Goal: Check status: Check status

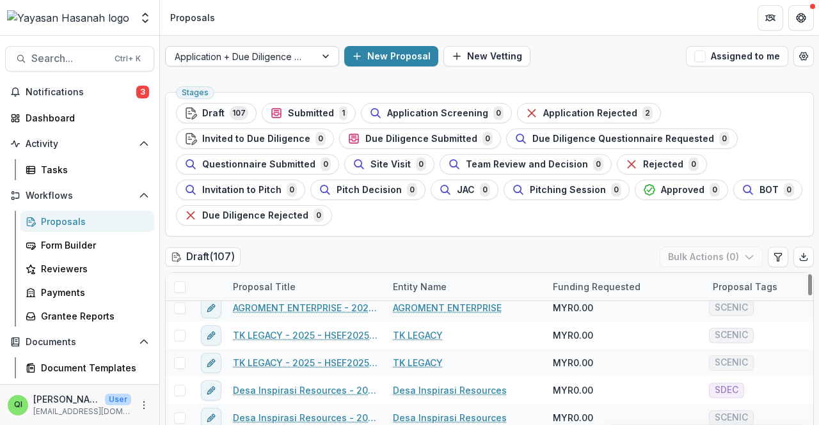
click at [308, 49] on div "Application + Due Diligence + Pitching Process" at bounding box center [241, 56] width 150 height 19
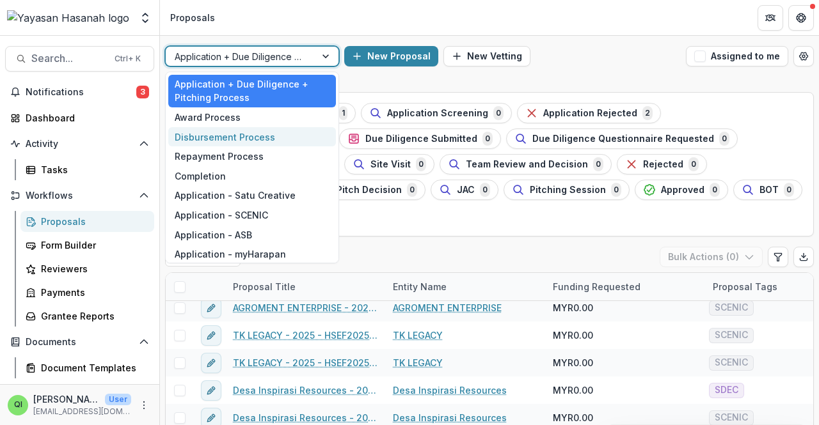
click at [288, 130] on div "Disbursement Process" at bounding box center [252, 137] width 168 height 20
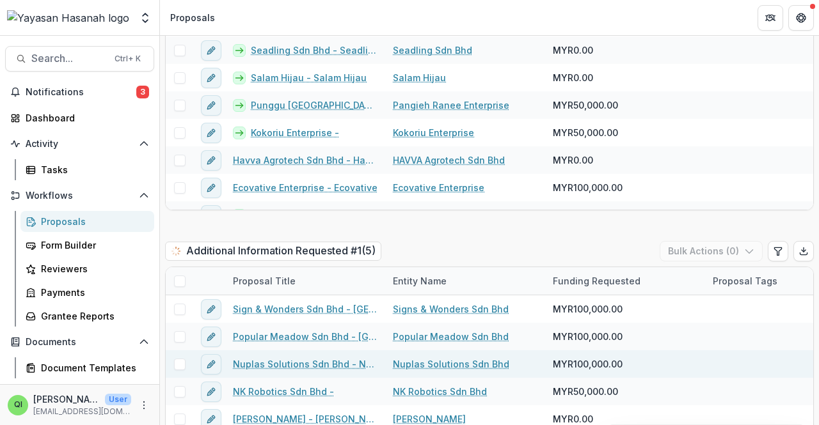
scroll to position [832, 0]
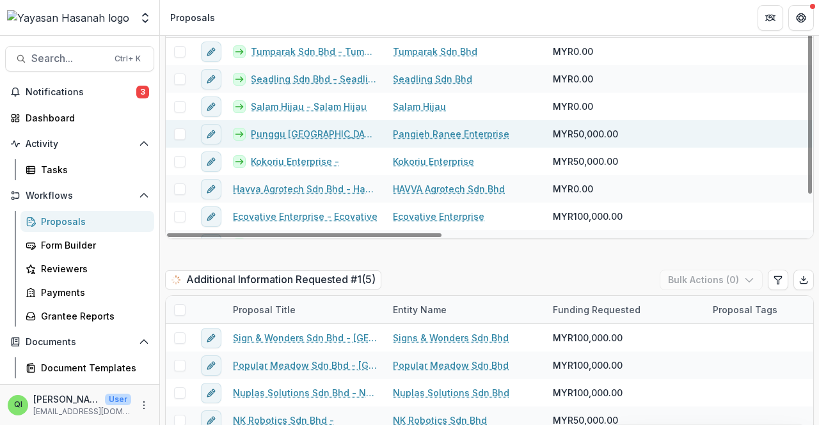
click at [308, 127] on link "Punggu [GEOGRAPHIC_DATA] - [GEOGRAPHIC_DATA] [GEOGRAPHIC_DATA]" at bounding box center [314, 133] width 127 height 13
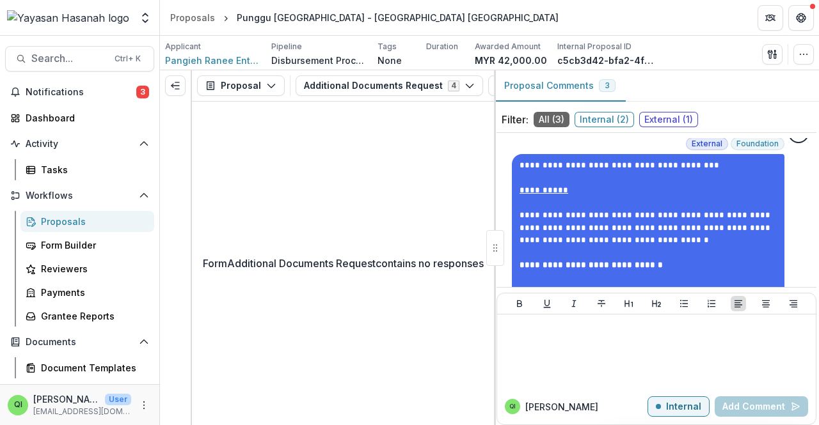
scroll to position [446, 0]
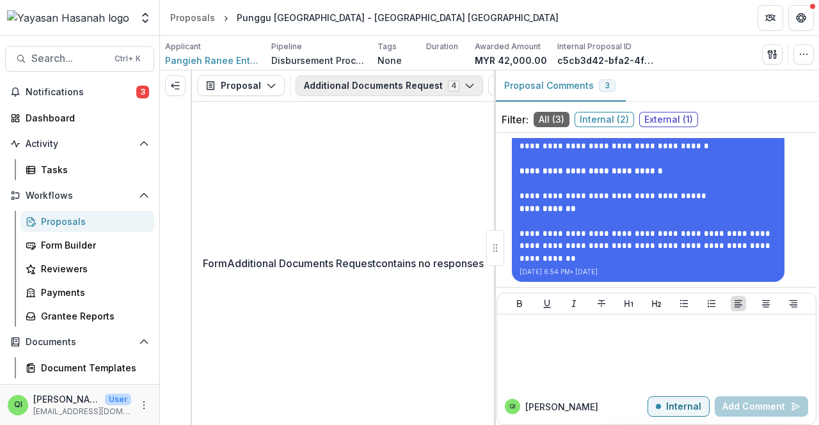
click at [398, 83] on button "Additional Documents Request 4" at bounding box center [389, 85] width 187 height 20
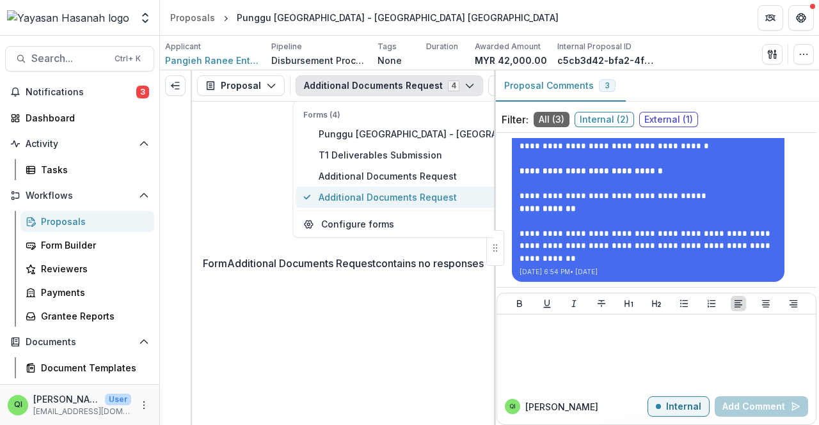
click at [376, 193] on span "Additional Documents Request" at bounding box center [480, 197] width 322 height 13
click at [312, 271] on p "Form Additional Documents Request contains no responses" at bounding box center [343, 263] width 281 height 15
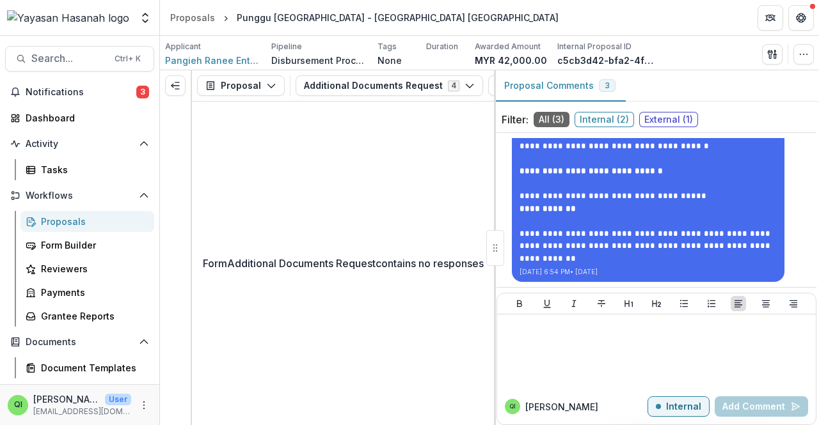
click at [164, 79] on div at bounding box center [175, 85] width 31 height 31
click at [167, 79] on button "Expand left" at bounding box center [175, 85] width 20 height 20
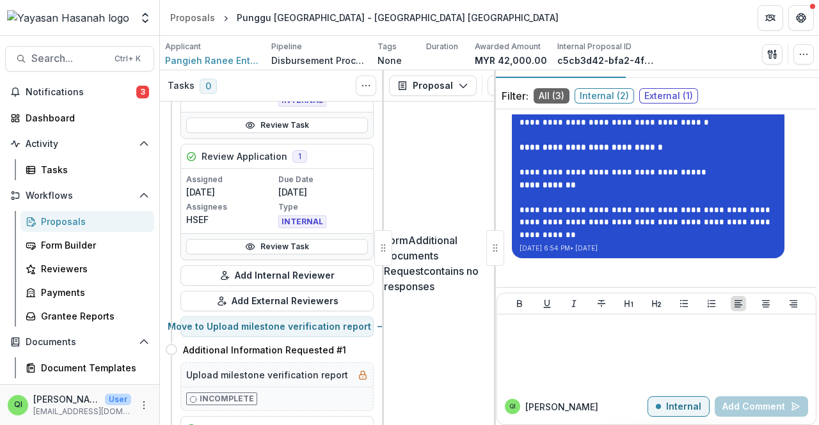
scroll to position [36, 0]
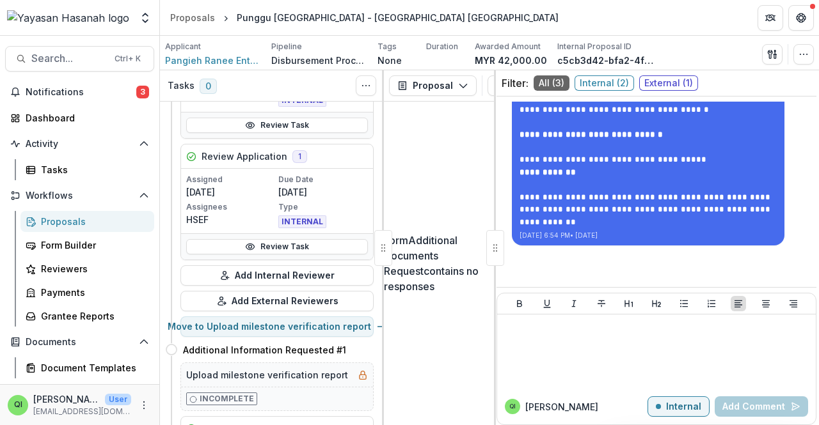
click at [407, 87] on span "External ( 1 )" at bounding box center [668, 82] width 59 height 15
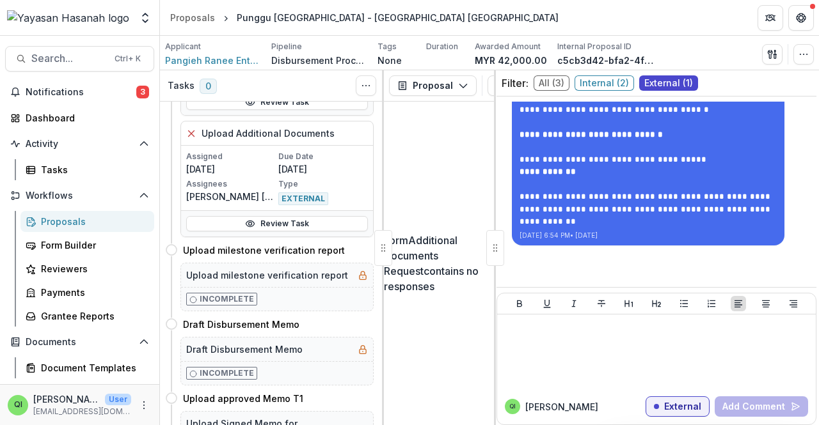
scroll to position [787, 0]
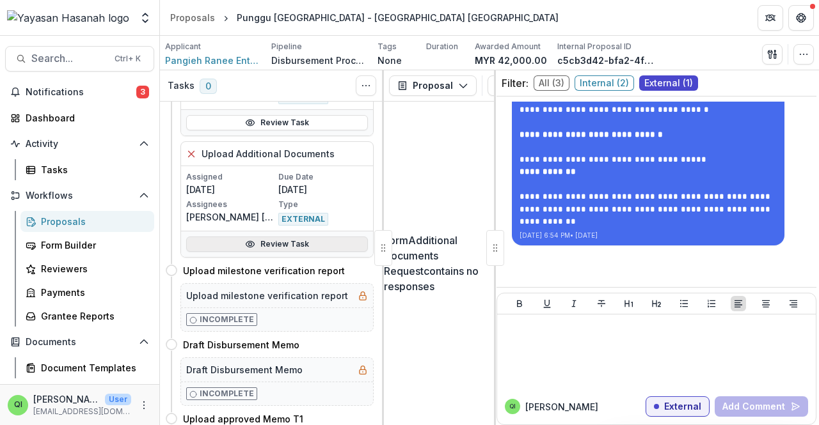
click at [309, 240] on link "Review Task" at bounding box center [277, 244] width 182 height 15
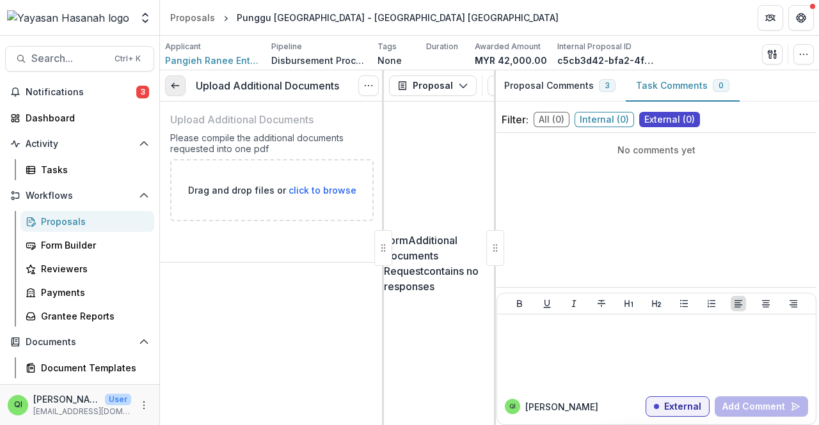
click at [183, 91] on link at bounding box center [175, 85] width 20 height 20
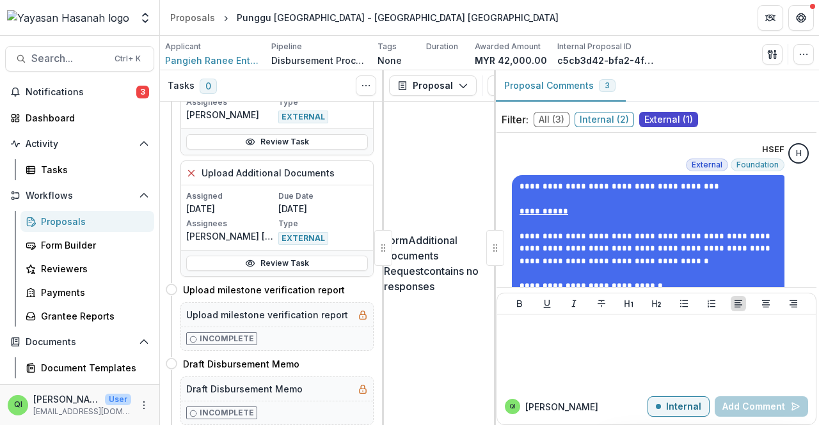
scroll to position [704, 0]
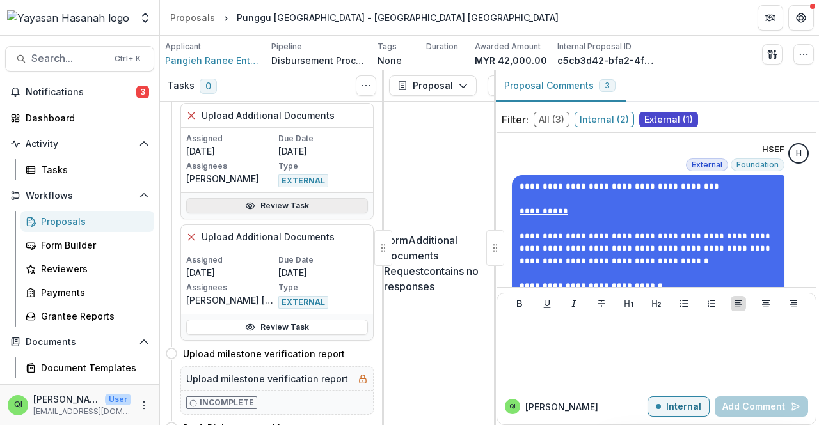
click at [287, 202] on link "Review Task" at bounding box center [277, 205] width 182 height 15
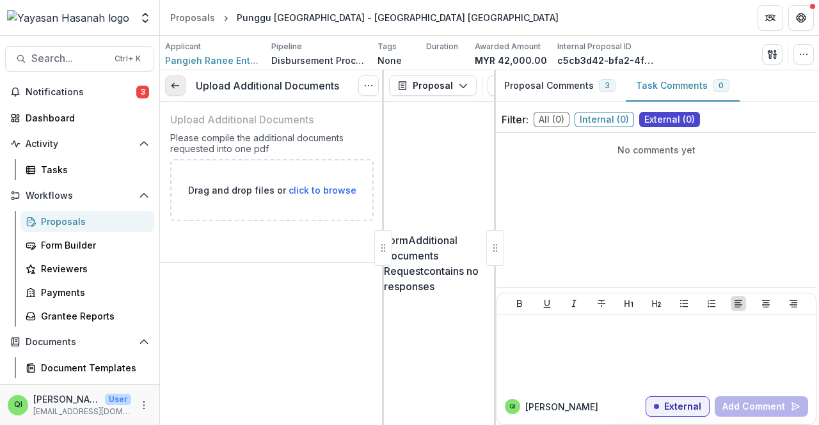
click at [177, 88] on icon at bounding box center [175, 86] width 10 height 10
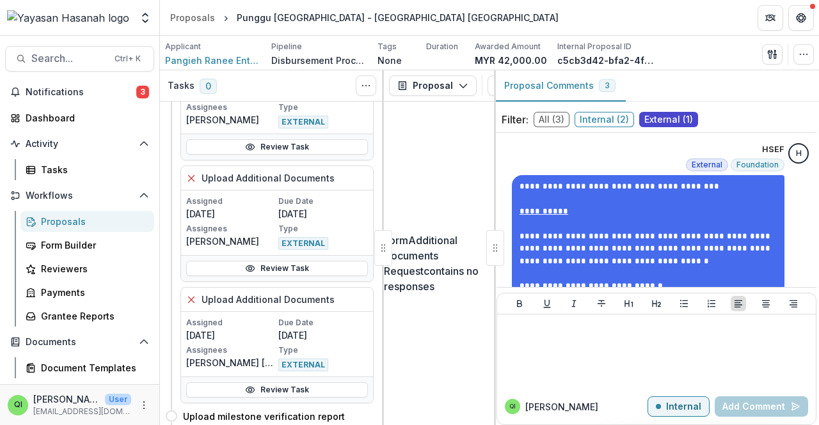
scroll to position [577, 0]
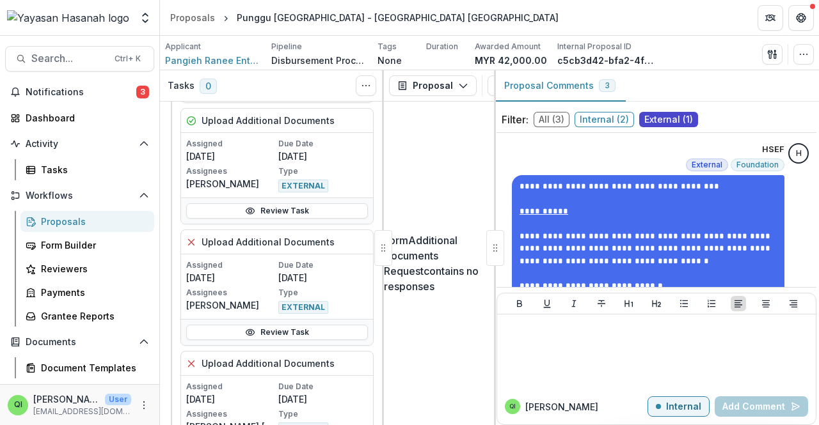
click at [262, 204] on link "Review Task" at bounding box center [277, 210] width 182 height 15
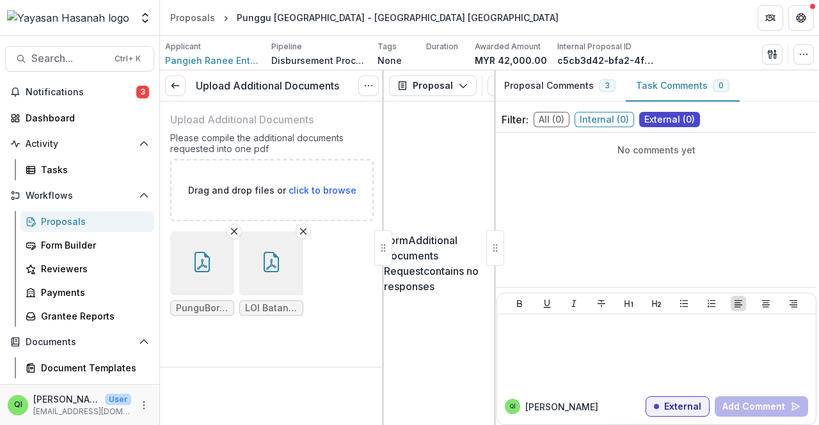
click at [290, 276] on button "button" at bounding box center [271, 264] width 64 height 64
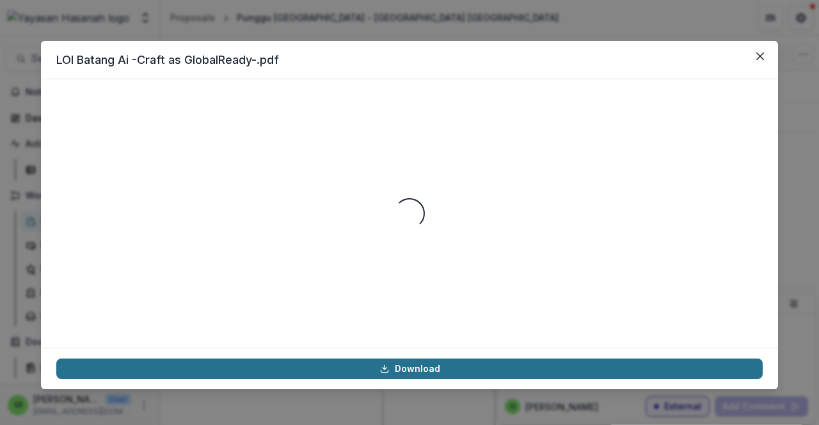
click at [383, 367] on icon at bounding box center [384, 369] width 10 height 10
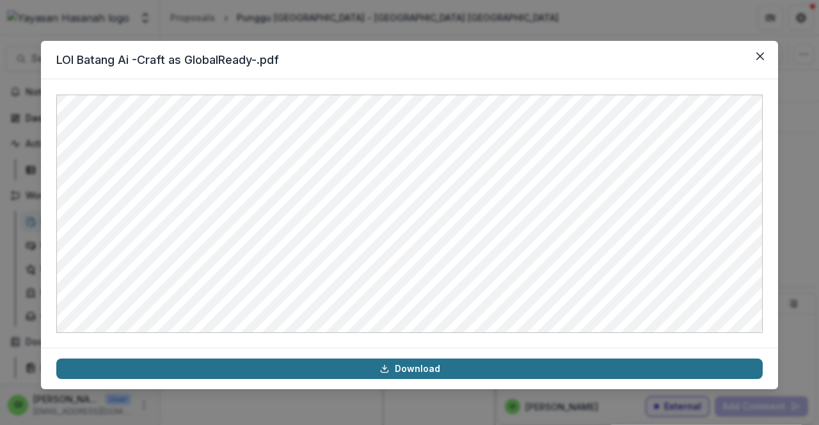
click at [407, 26] on div "LOI Batang Ai -Craft as GlobalReady-.pdf Download" at bounding box center [409, 212] width 819 height 425
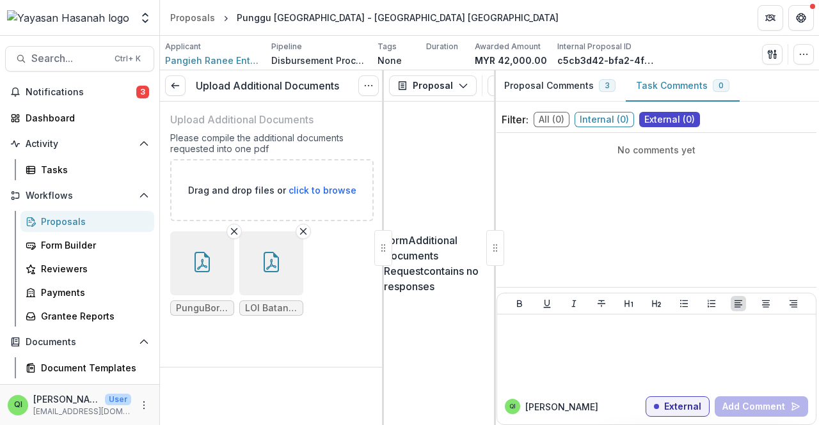
click at [217, 262] on button "button" at bounding box center [202, 264] width 64 height 64
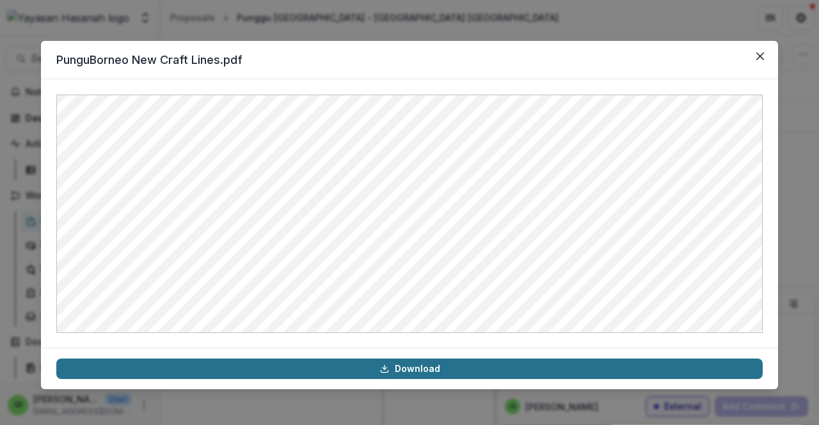
click at [321, 375] on link "Download" at bounding box center [409, 369] width 706 height 20
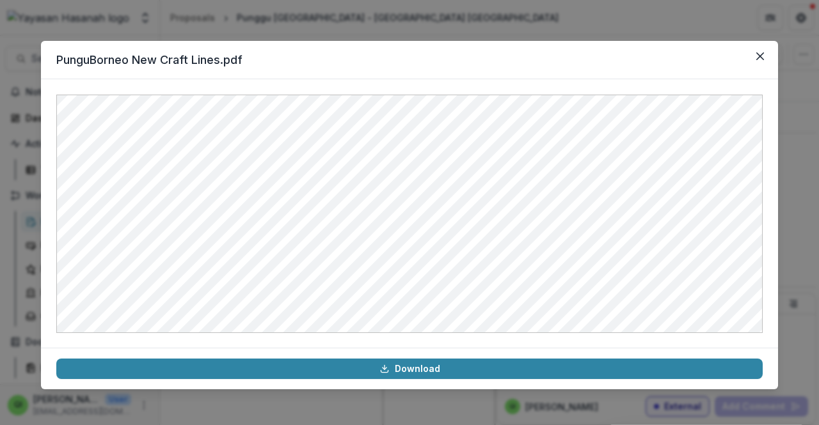
click at [407, 19] on div "PunguBorneo New Craft Lines.pdf Download" at bounding box center [409, 212] width 819 height 425
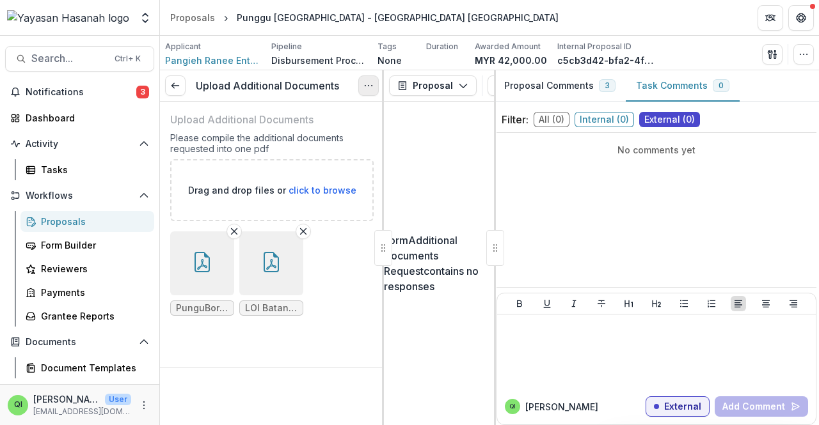
click at [362, 86] on button "Options" at bounding box center [368, 85] width 20 height 20
click at [176, 92] on link at bounding box center [175, 85] width 20 height 20
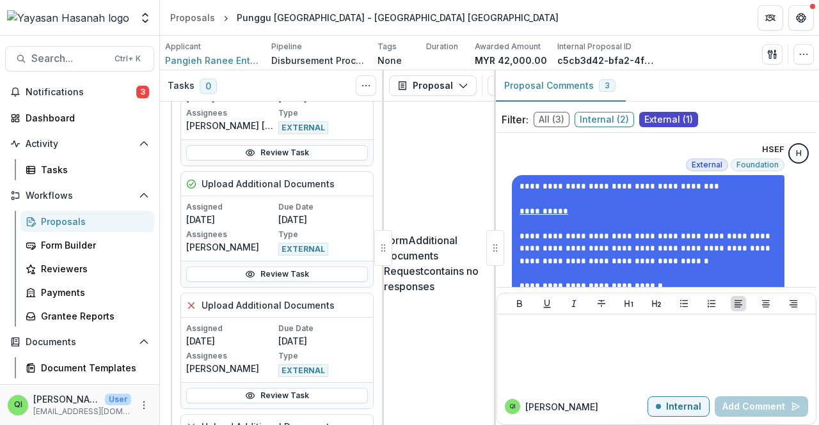
scroll to position [450, 0]
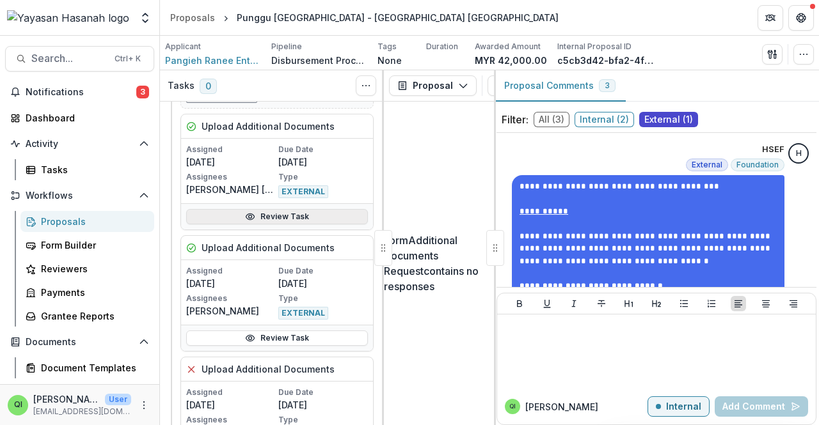
click at [284, 209] on link "Review Task" at bounding box center [277, 216] width 182 height 15
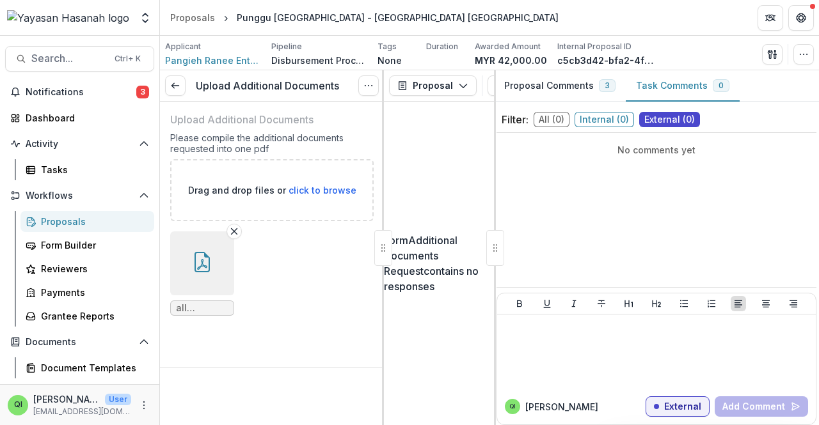
click at [230, 264] on button "button" at bounding box center [202, 264] width 64 height 64
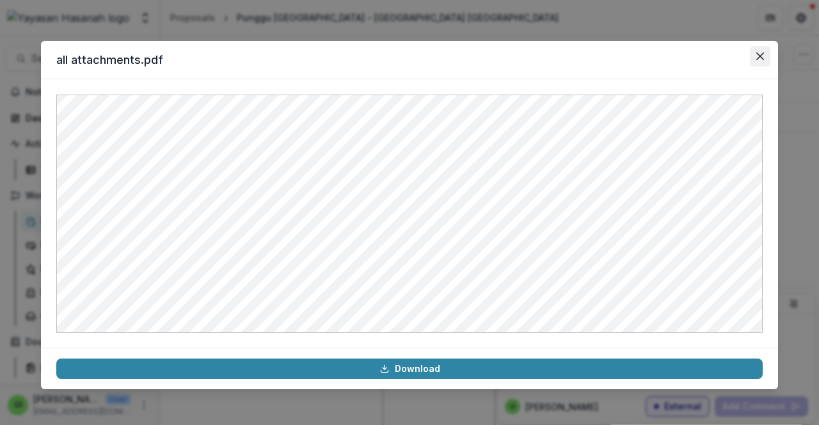
click at [407, 57] on icon "Close" at bounding box center [760, 56] width 8 height 8
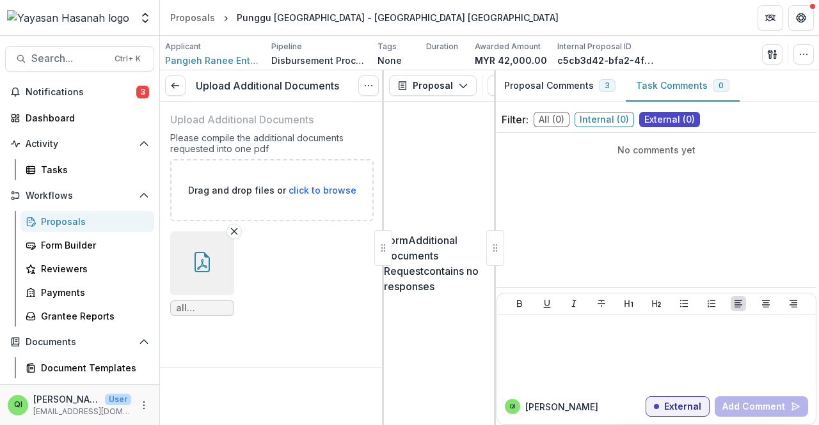
click at [226, 281] on button "button" at bounding box center [202, 264] width 64 height 64
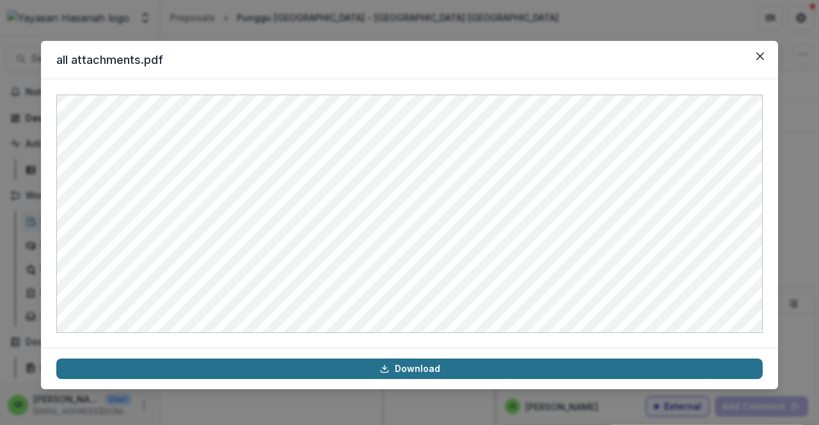
click at [314, 372] on link "Download" at bounding box center [409, 369] width 706 height 20
click at [407, 363] on link "Download" at bounding box center [409, 369] width 706 height 20
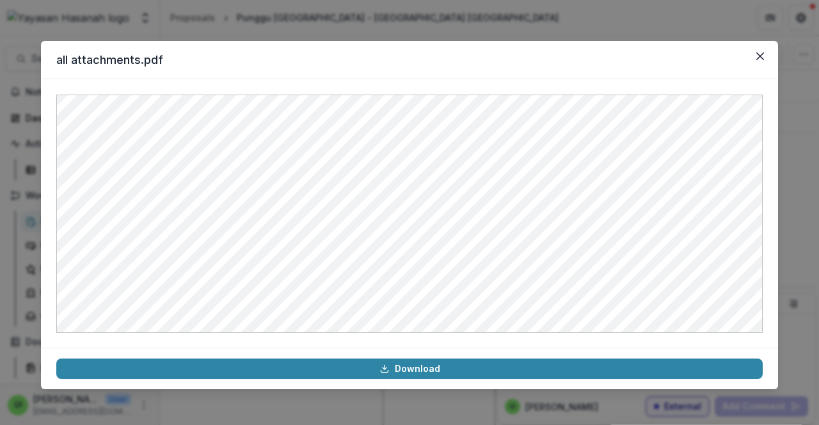
click at [407, 51] on div "all attachments.pdf Download" at bounding box center [409, 212] width 819 height 425
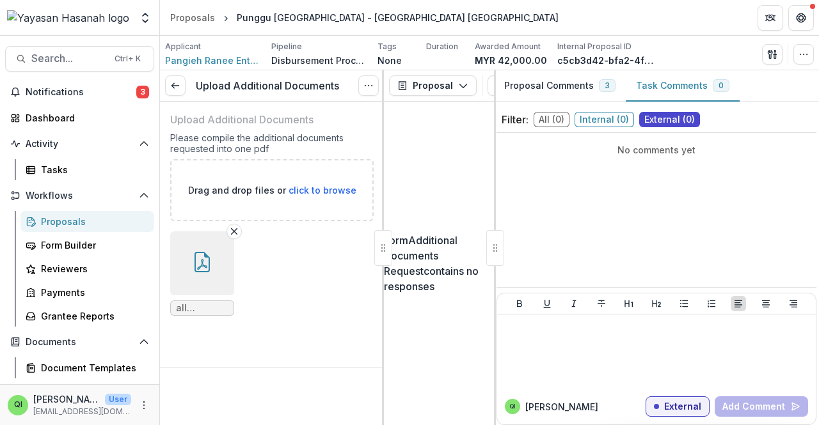
click at [190, 81] on div "Upload Additional Documents View task Reopen Task" at bounding box center [272, 85] width 224 height 31
click at [177, 84] on icon at bounding box center [175, 86] width 10 height 10
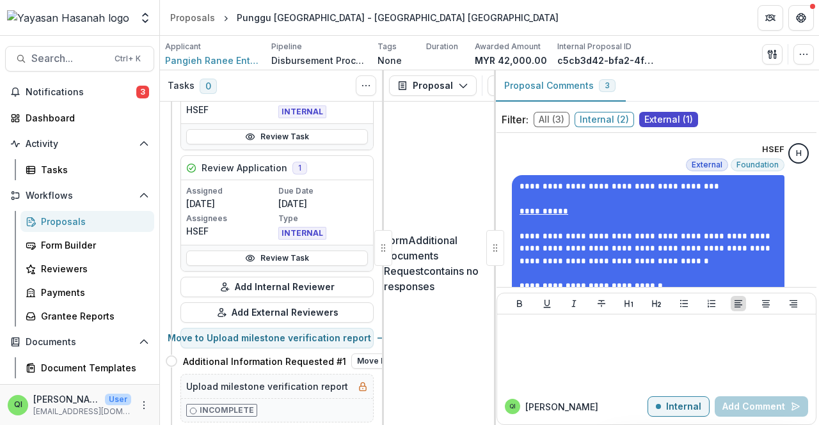
scroll to position [130, 0]
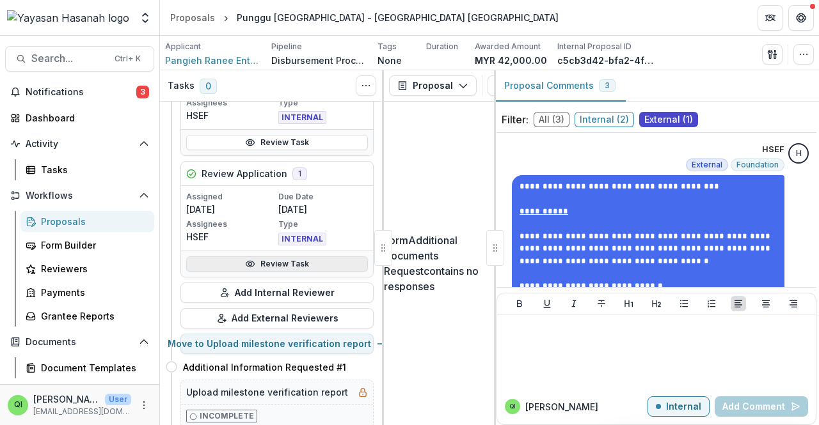
click at [274, 258] on link "Review Task" at bounding box center [277, 264] width 182 height 15
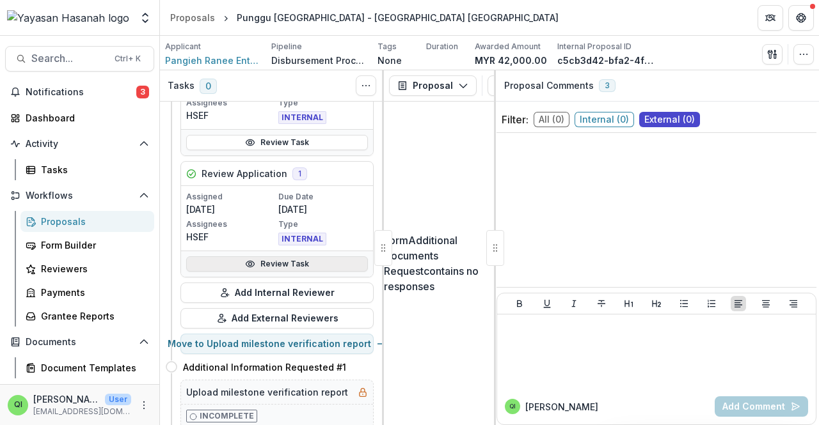
click at [274, 258] on link "Review Task" at bounding box center [277, 264] width 182 height 15
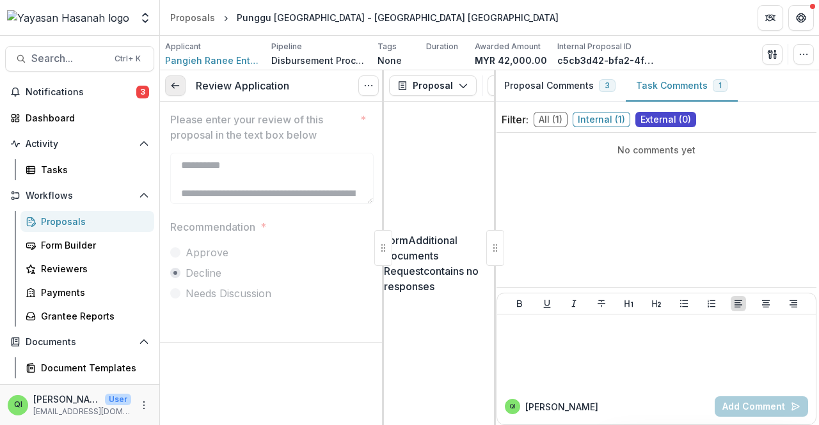
click at [181, 90] on link at bounding box center [175, 85] width 20 height 20
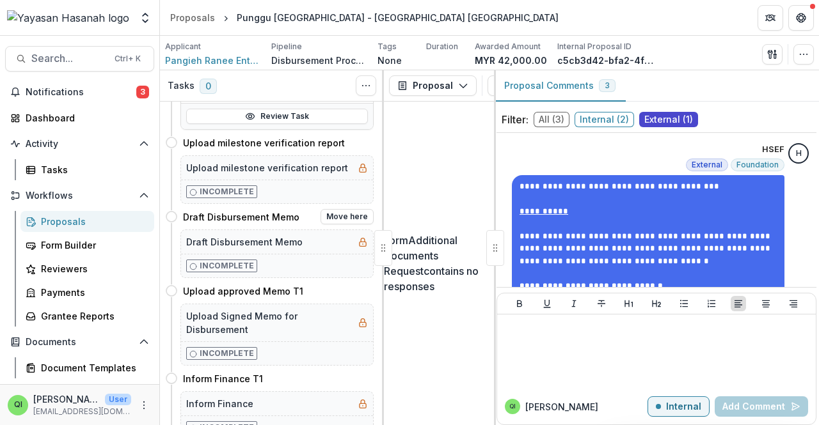
scroll to position [851, 0]
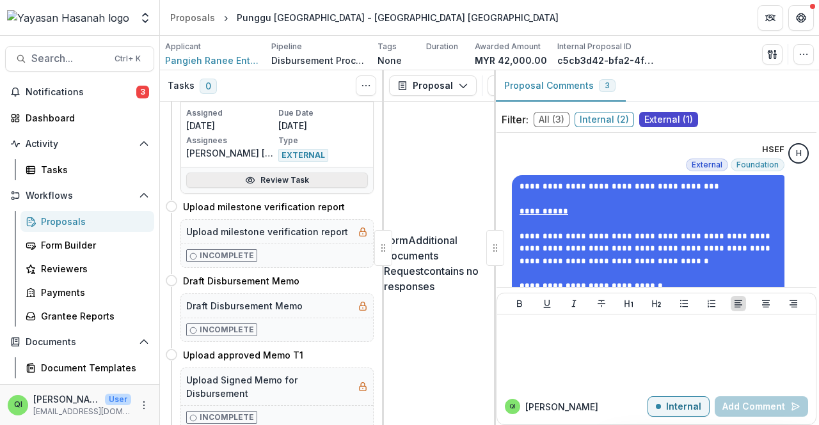
click at [296, 173] on link "Review Task" at bounding box center [277, 180] width 182 height 15
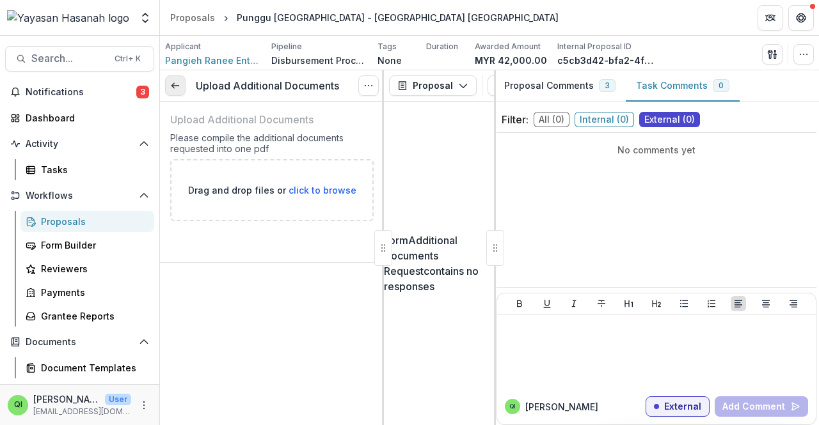
click at [165, 85] on link at bounding box center [175, 85] width 20 height 20
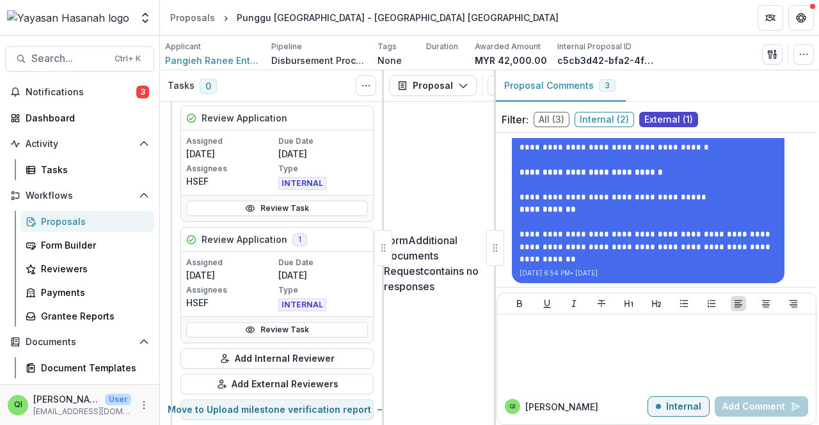
scroll to position [115, 0]
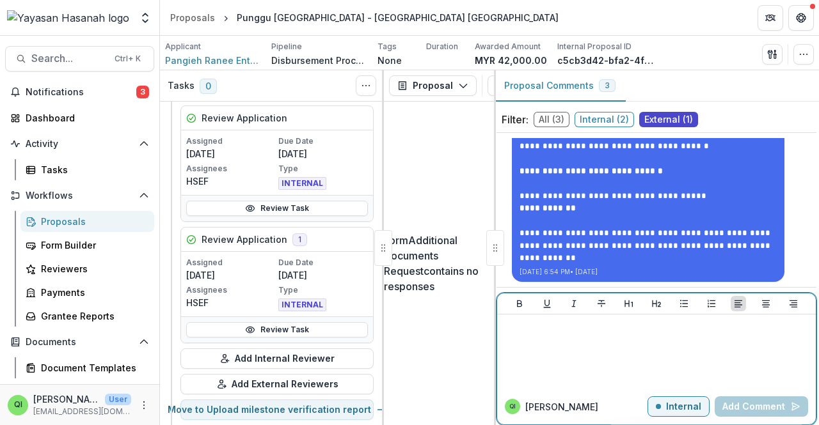
click at [407, 335] on div at bounding box center [656, 352] width 308 height 64
click at [407, 347] on div at bounding box center [656, 352] width 308 height 64
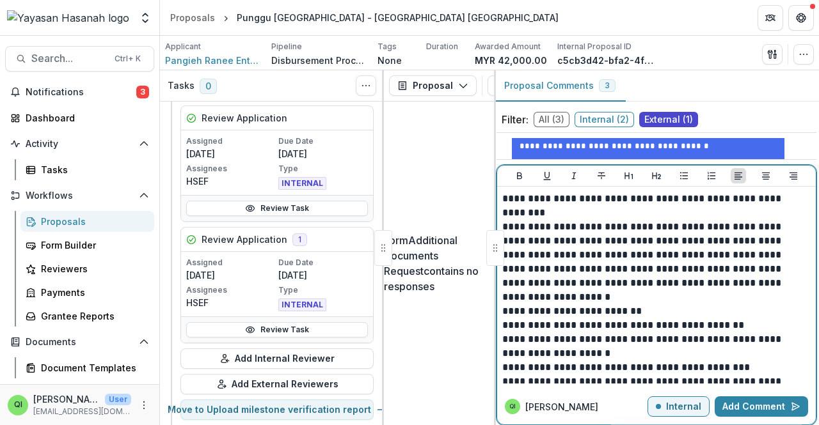
scroll to position [906, 0]
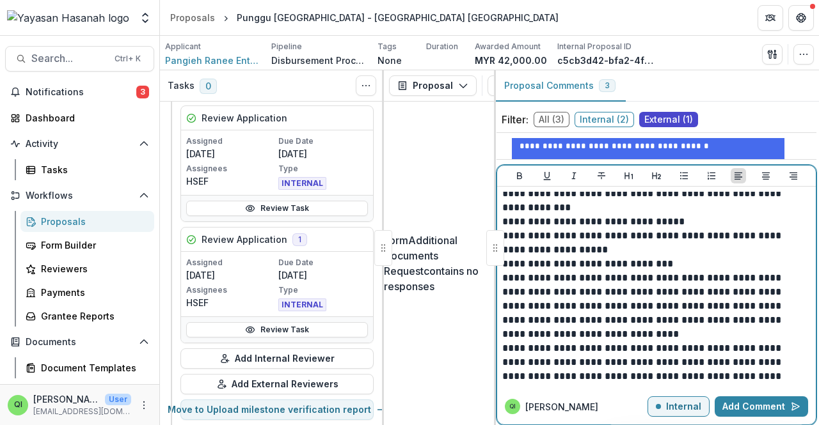
click at [407, 405] on p "Internal" at bounding box center [683, 407] width 35 height 11
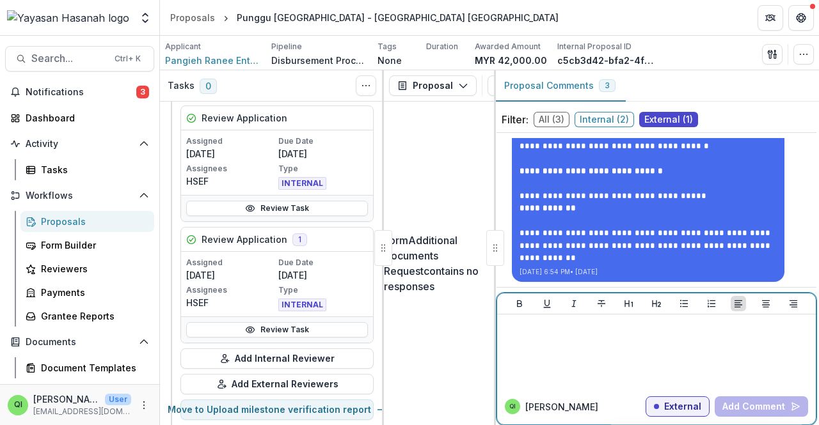
click at [407, 411] on p "External" at bounding box center [682, 407] width 37 height 11
click at [407, 411] on p "Internal" at bounding box center [683, 407] width 35 height 11
click at [407, 328] on p at bounding box center [656, 327] width 308 height 14
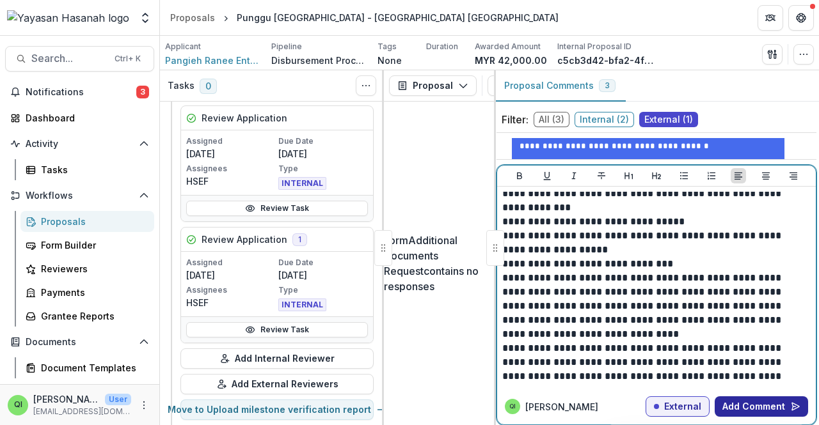
click at [407, 411] on button "Add Comment" at bounding box center [761, 407] width 93 height 20
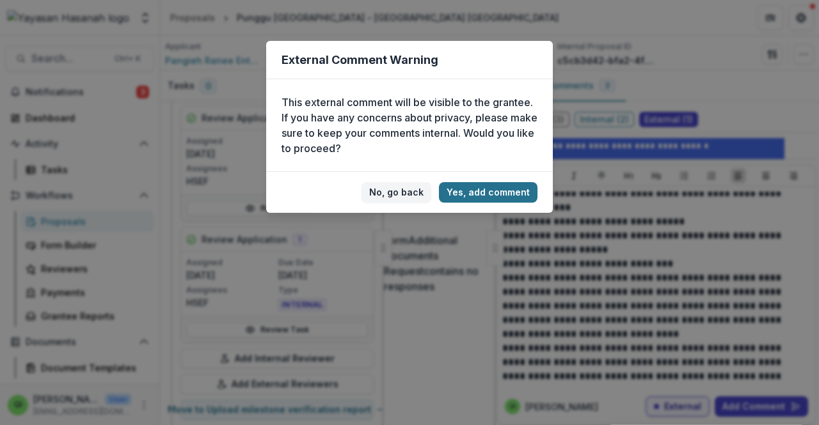
click at [407, 193] on button "Yes, add comment" at bounding box center [488, 192] width 99 height 20
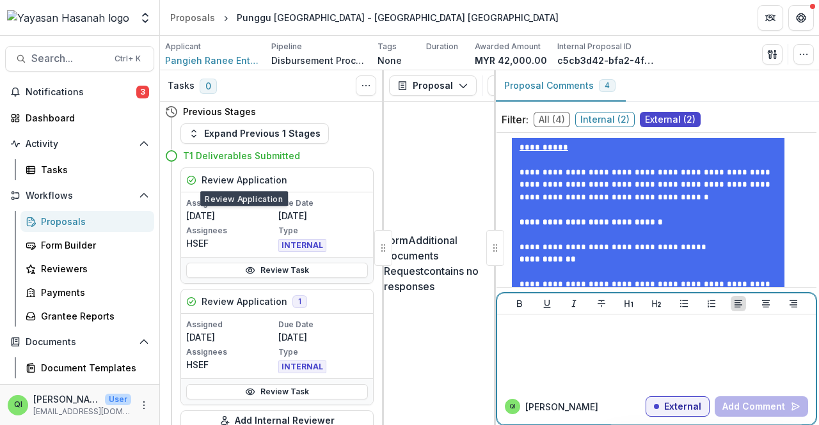
scroll to position [0, 0]
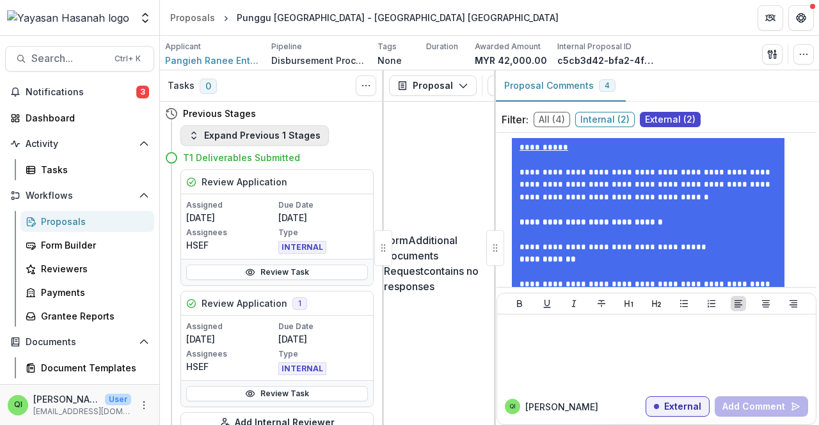
click at [270, 138] on button "Expand Previous 1 Stages" at bounding box center [254, 135] width 148 height 20
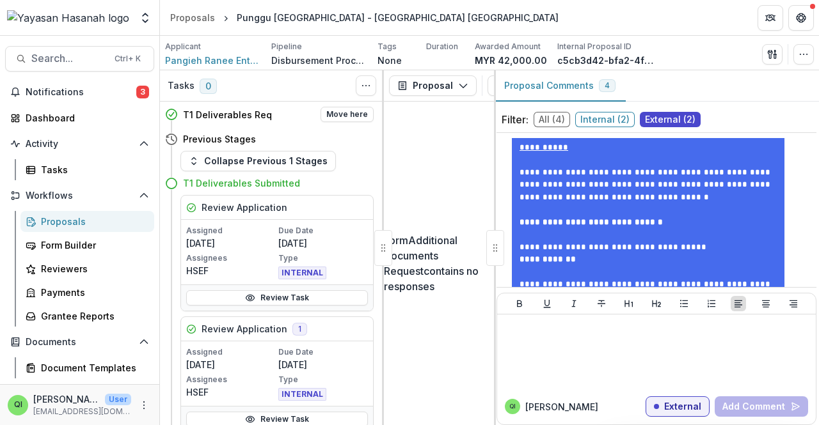
click at [253, 117] on h4 "T1 Deliverables Req" at bounding box center [227, 114] width 89 height 13
click at [253, 115] on h4 "T1 Deliverables Req" at bounding box center [227, 114] width 89 height 13
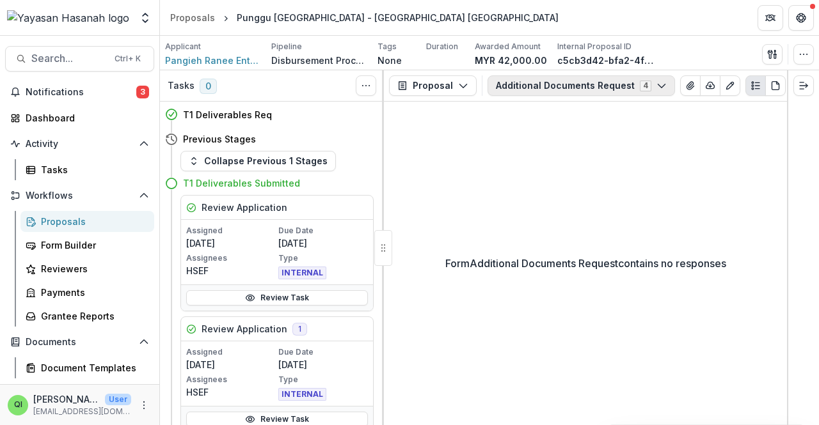
click at [407, 85] on button "Additional Documents Request 4" at bounding box center [580, 85] width 187 height 20
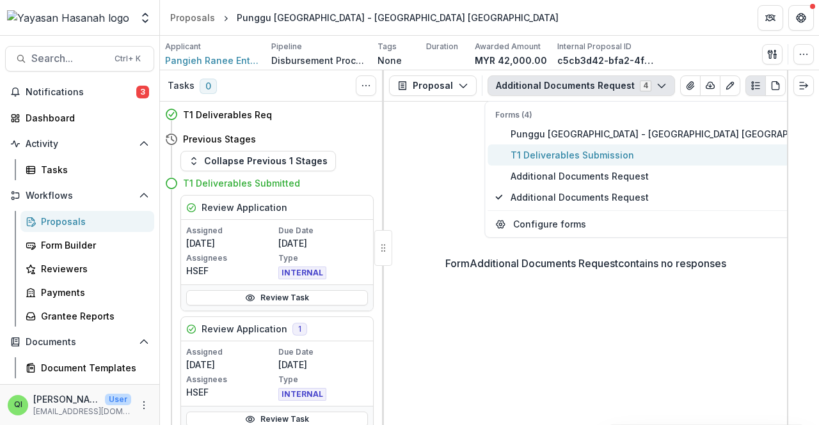
click at [407, 157] on span "T1 Deliverables Submission" at bounding box center [671, 154] width 322 height 13
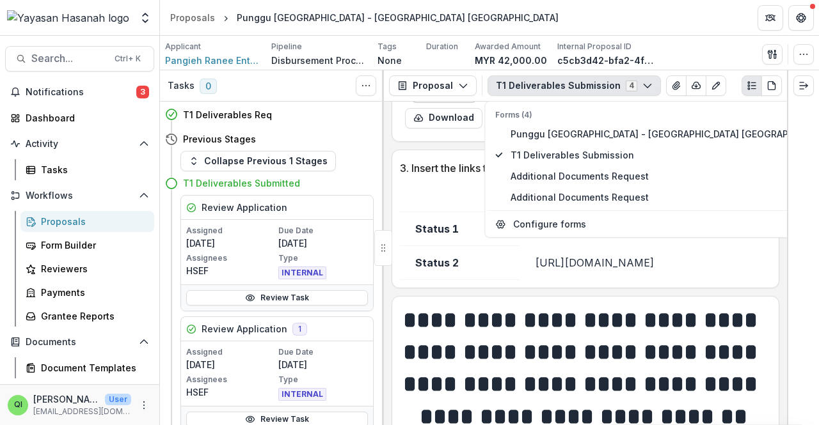
scroll to position [512, 0]
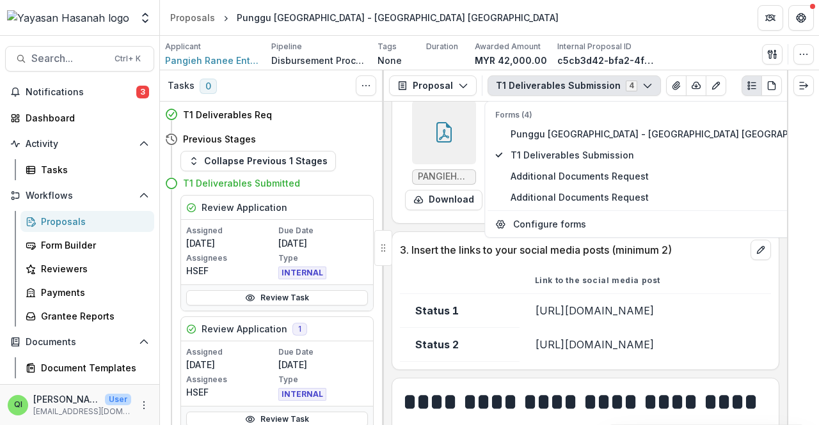
click at [407, 328] on td "[URL][DOMAIN_NAME]" at bounding box center [644, 311] width 251 height 34
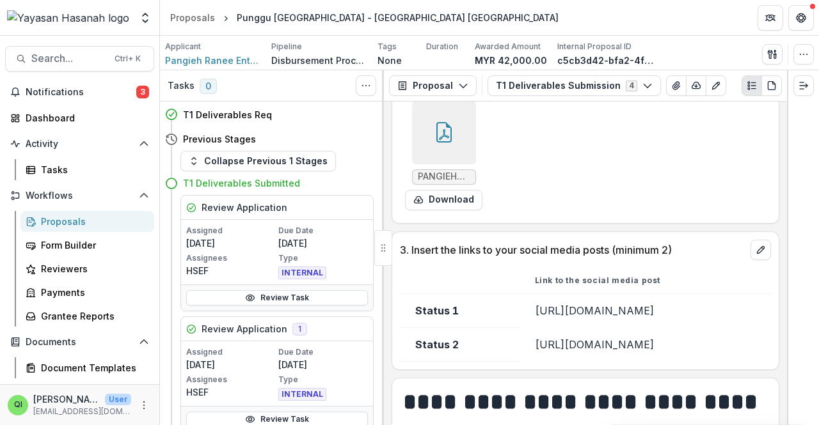
click at [407, 328] on td "[URL][DOMAIN_NAME]" at bounding box center [644, 311] width 251 height 34
drag, startPoint x: 619, startPoint y: 333, endPoint x: 467, endPoint y: 313, distance: 153.5
click at [407, 313] on td "[URL][DOMAIN_NAME]" at bounding box center [644, 311] width 251 height 34
drag, startPoint x: 642, startPoint y: 364, endPoint x: 477, endPoint y: 356, distance: 165.9
click at [407, 356] on td "[URL][DOMAIN_NAME]" at bounding box center [644, 345] width 251 height 34
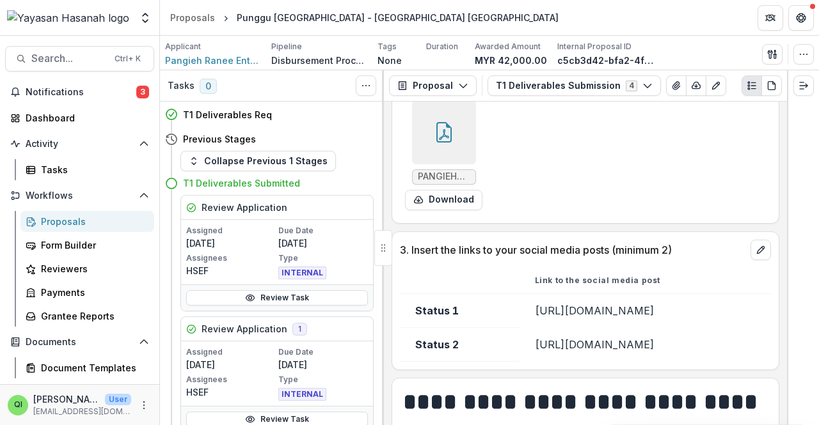
click at [71, 221] on div "Proposals" at bounding box center [92, 221] width 103 height 13
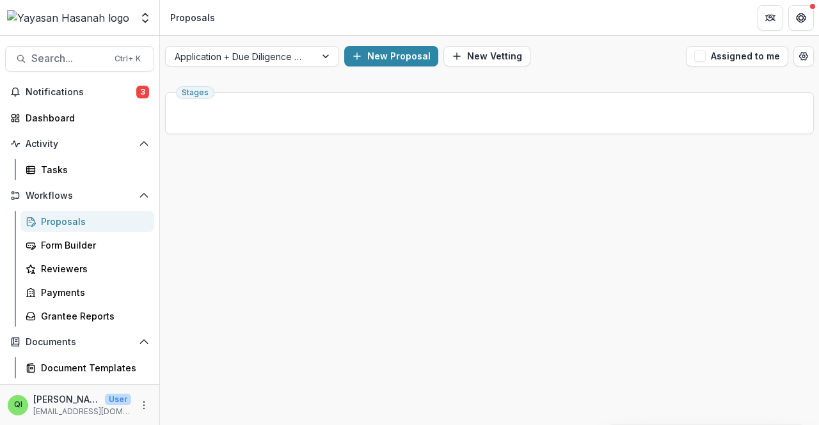
click at [267, 84] on div "Application + Due Diligence + Pitching Process New Proposal New Vetting Assigne…" at bounding box center [489, 231] width 659 height 390
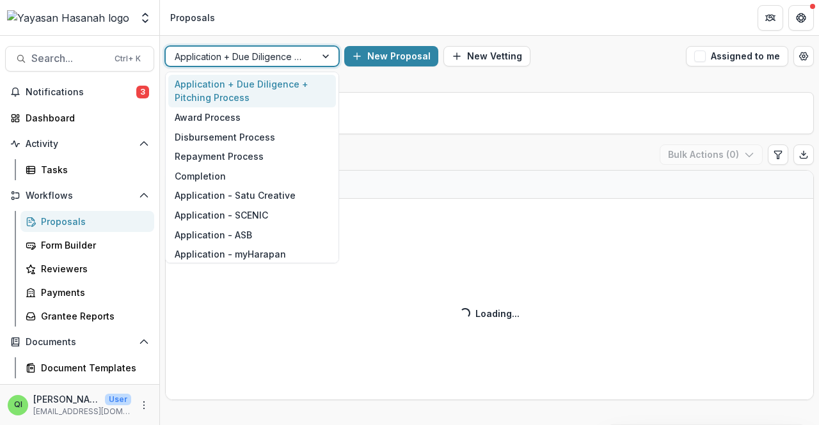
click at [297, 56] on div at bounding box center [241, 57] width 132 height 16
click at [262, 139] on div "Disbursement Process" at bounding box center [252, 137] width 168 height 20
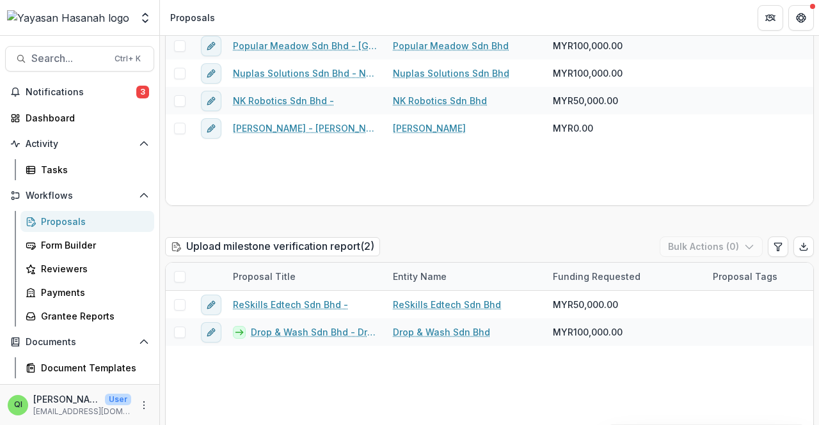
scroll to position [960, 0]
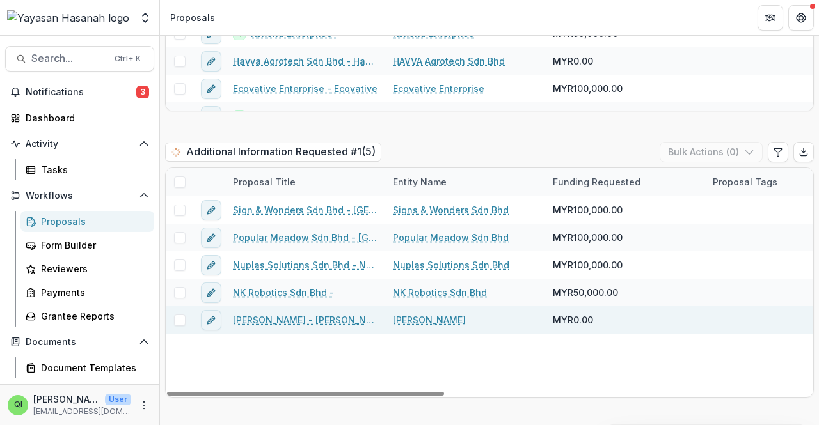
click at [182, 323] on span at bounding box center [180, 321] width 12 height 12
click at [182, 323] on div at bounding box center [180, 320] width 8 height 10
click at [292, 321] on link "[PERSON_NAME] - [PERSON_NAME]" at bounding box center [305, 319] width 145 height 13
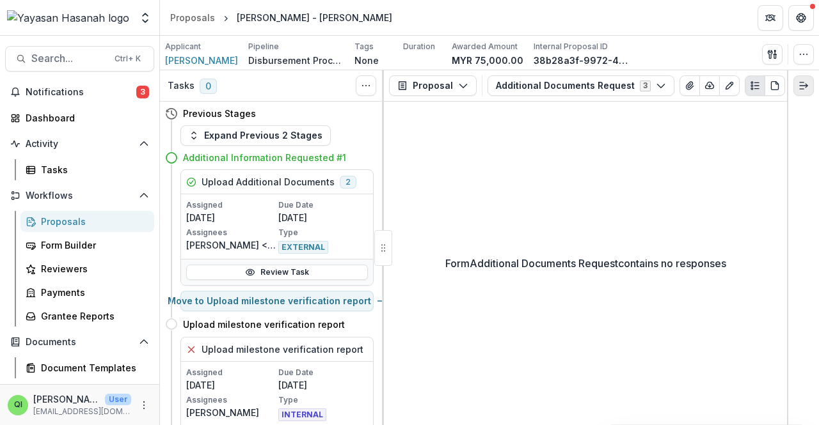
click at [407, 84] on button "Expand right" at bounding box center [803, 85] width 20 height 20
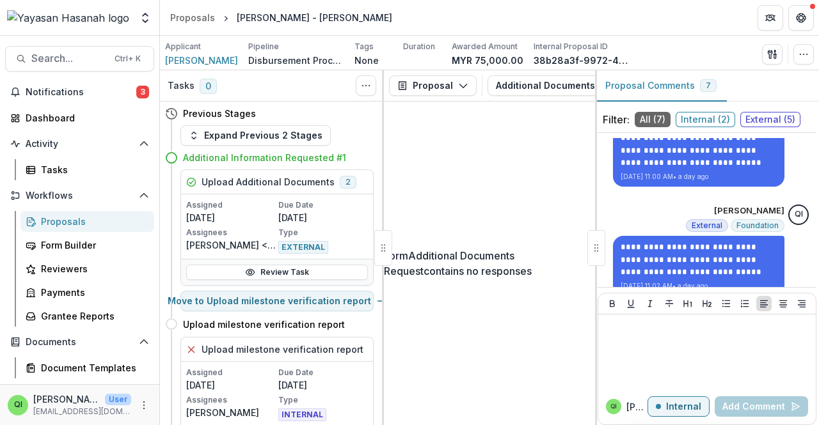
scroll to position [2472, 0]
click at [58, 222] on div "Proposals" at bounding box center [92, 221] width 103 height 13
click at [58, 221] on div "Proposals" at bounding box center [92, 221] width 103 height 13
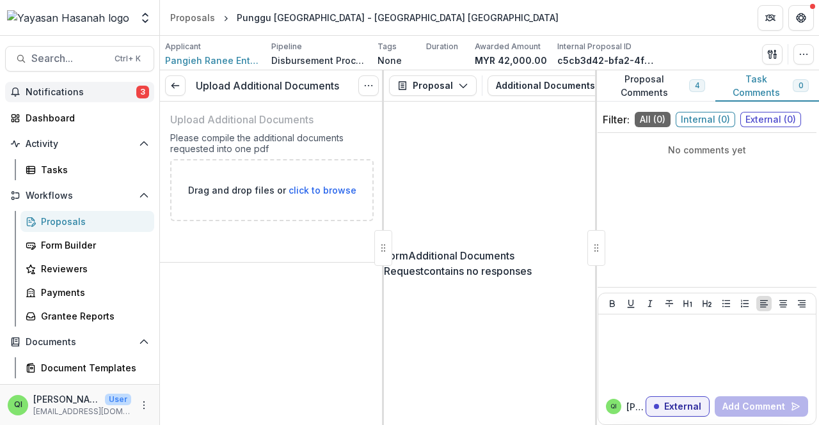
click at [76, 94] on span "Notifications" at bounding box center [81, 92] width 111 height 11
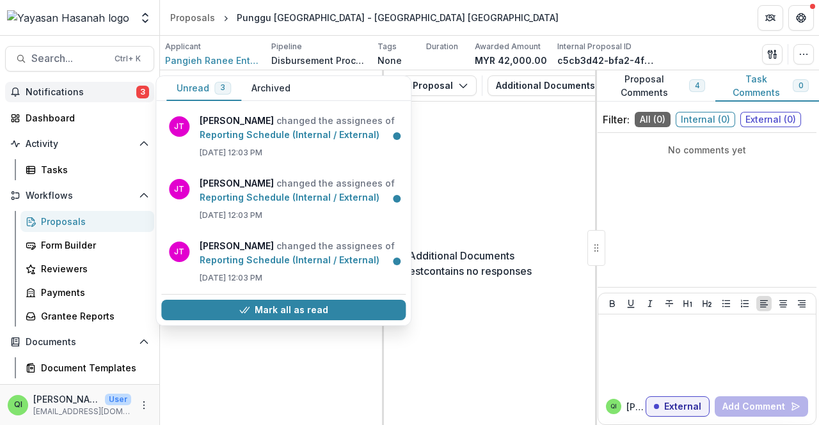
click at [276, 87] on button "Archived" at bounding box center [270, 88] width 59 height 25
click at [187, 76] on button "Unread 3" at bounding box center [203, 88] width 75 height 25
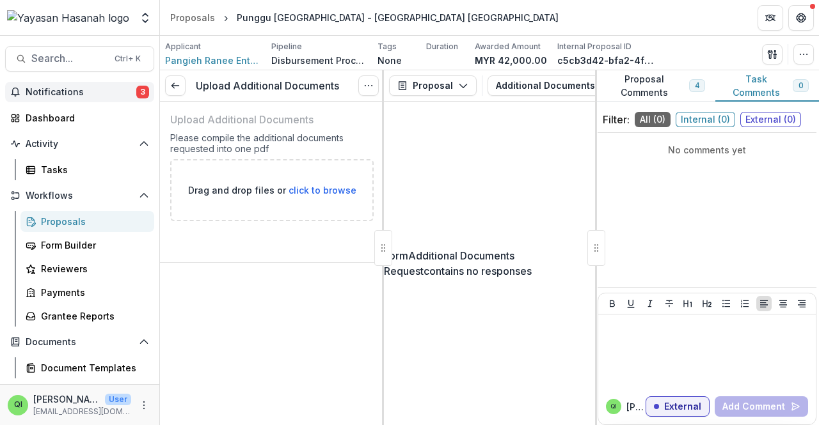
click at [407, 271] on p "Form Additional Documents Request contains no responses" at bounding box center [489, 263] width 211 height 31
